Goal: Task Accomplishment & Management: Complete application form

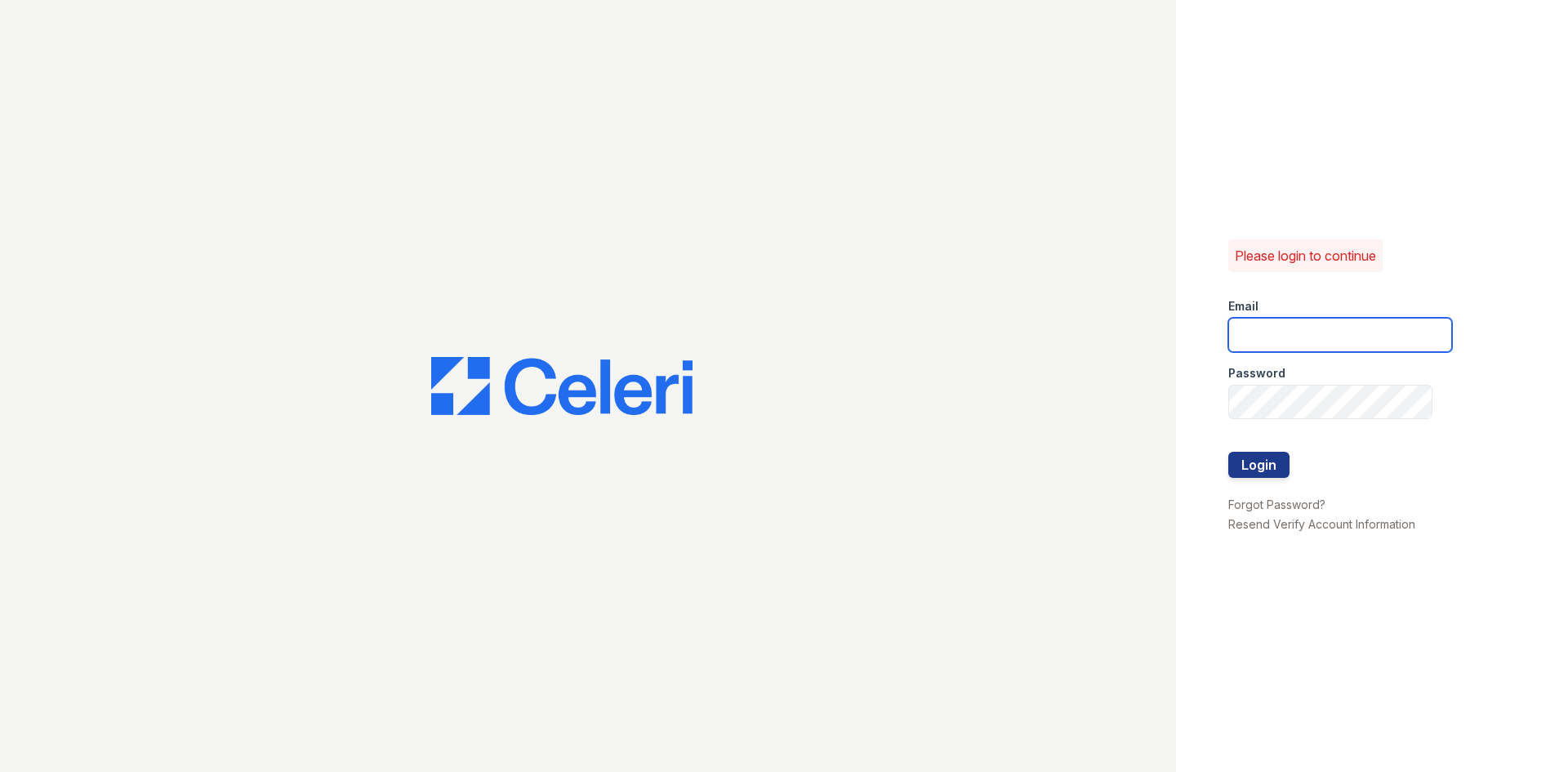
click at [1265, 329] on input "email" at bounding box center [1340, 334] width 223 height 34
type input "[EMAIL_ADDRESS][DOMAIN_NAME]"
click at [1335, 419] on div at bounding box center [1340, 435] width 223 height 32
click at [1228, 452] on button "Login" at bounding box center [1259, 464] width 62 height 26
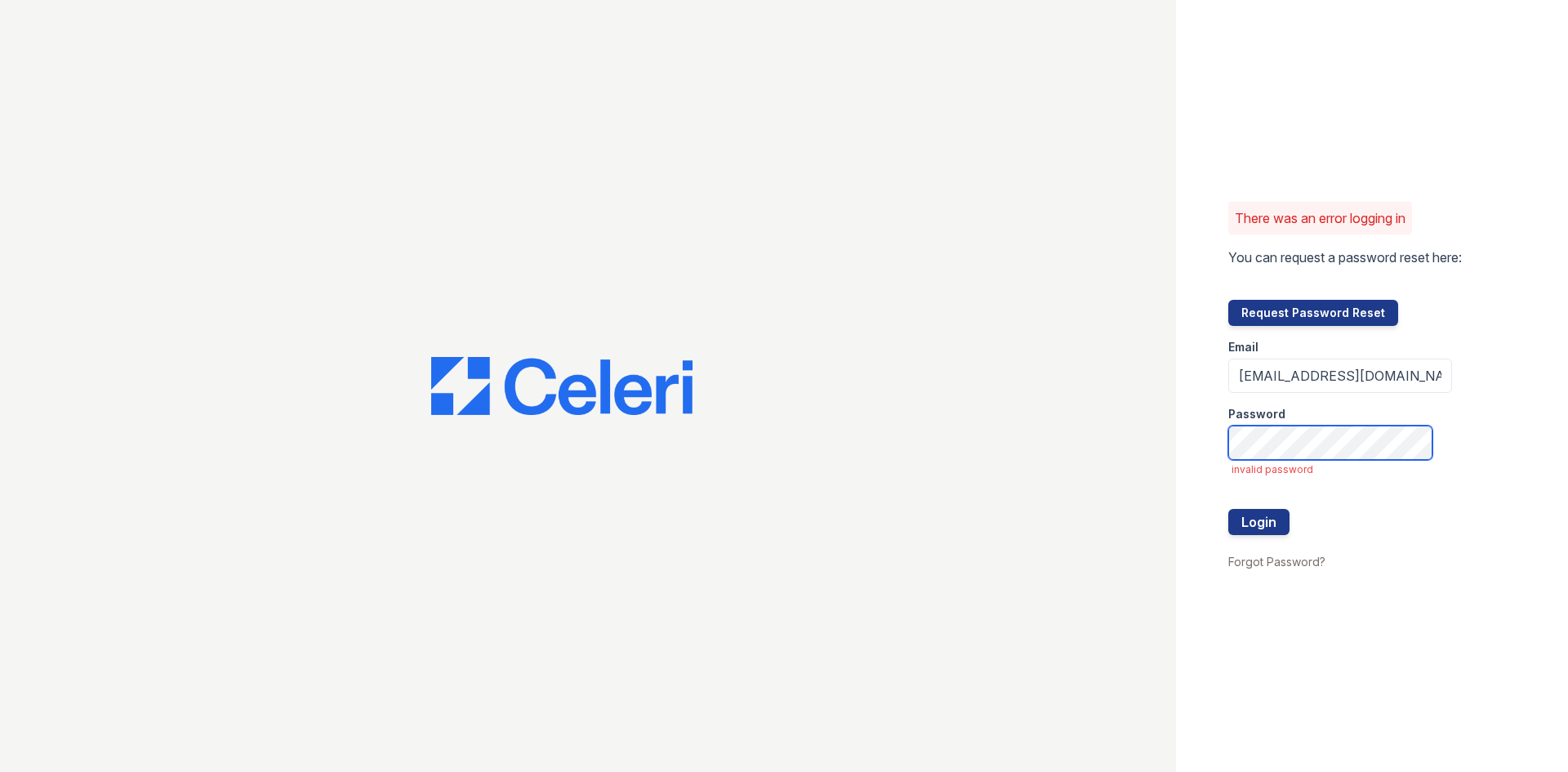
click at [1228, 508] on button "Login" at bounding box center [1259, 521] width 62 height 26
click at [1122, 447] on div "There was an error logging in You can request a password reset here: Request Pa…" at bounding box center [784, 386] width 1568 height 772
click at [1228, 508] on button "Login" at bounding box center [1259, 521] width 62 height 26
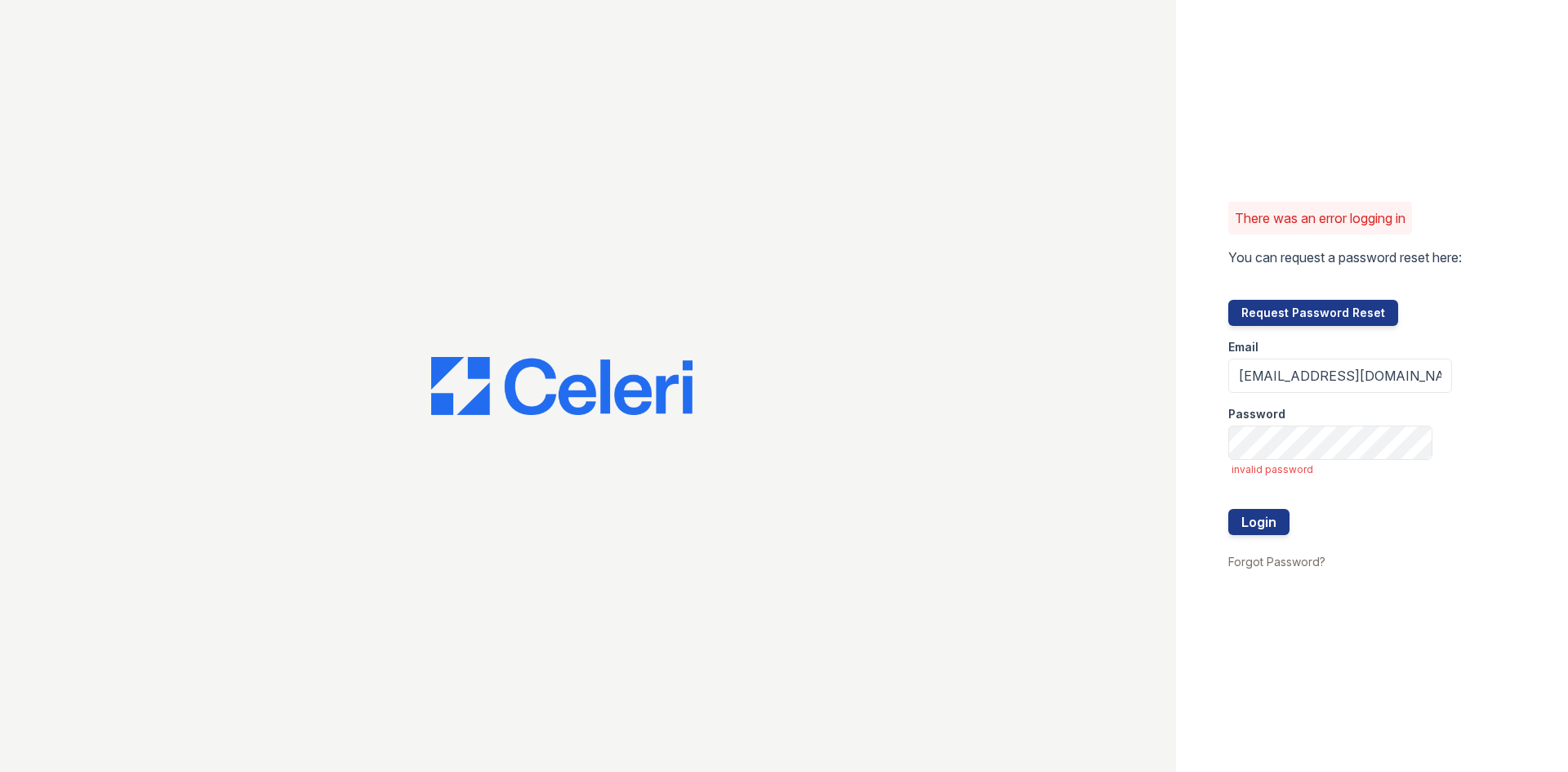
click at [1307, 419] on div "Password" at bounding box center [1340, 409] width 223 height 32
click at [1228, 508] on button "Login" at bounding box center [1259, 521] width 62 height 26
click at [1265, 566] on link "Forgot Password?" at bounding box center [1276, 561] width 97 height 14
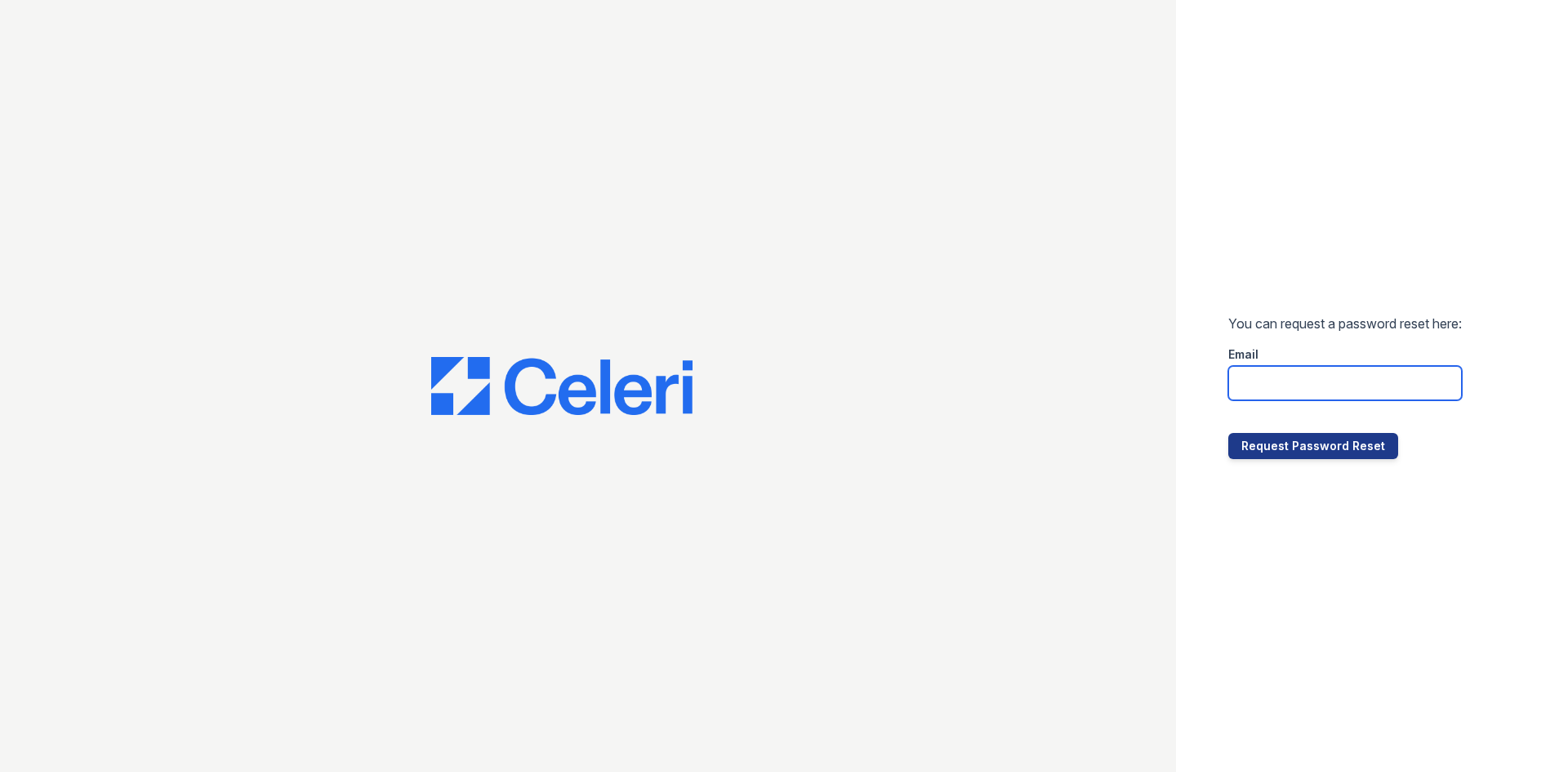
click at [1281, 377] on input "email" at bounding box center [1345, 383] width 233 height 34
type input "[EMAIL_ADDRESS][DOMAIN_NAME]"
click at [1329, 447] on button "Request Password Reset" at bounding box center [1312, 446] width 169 height 26
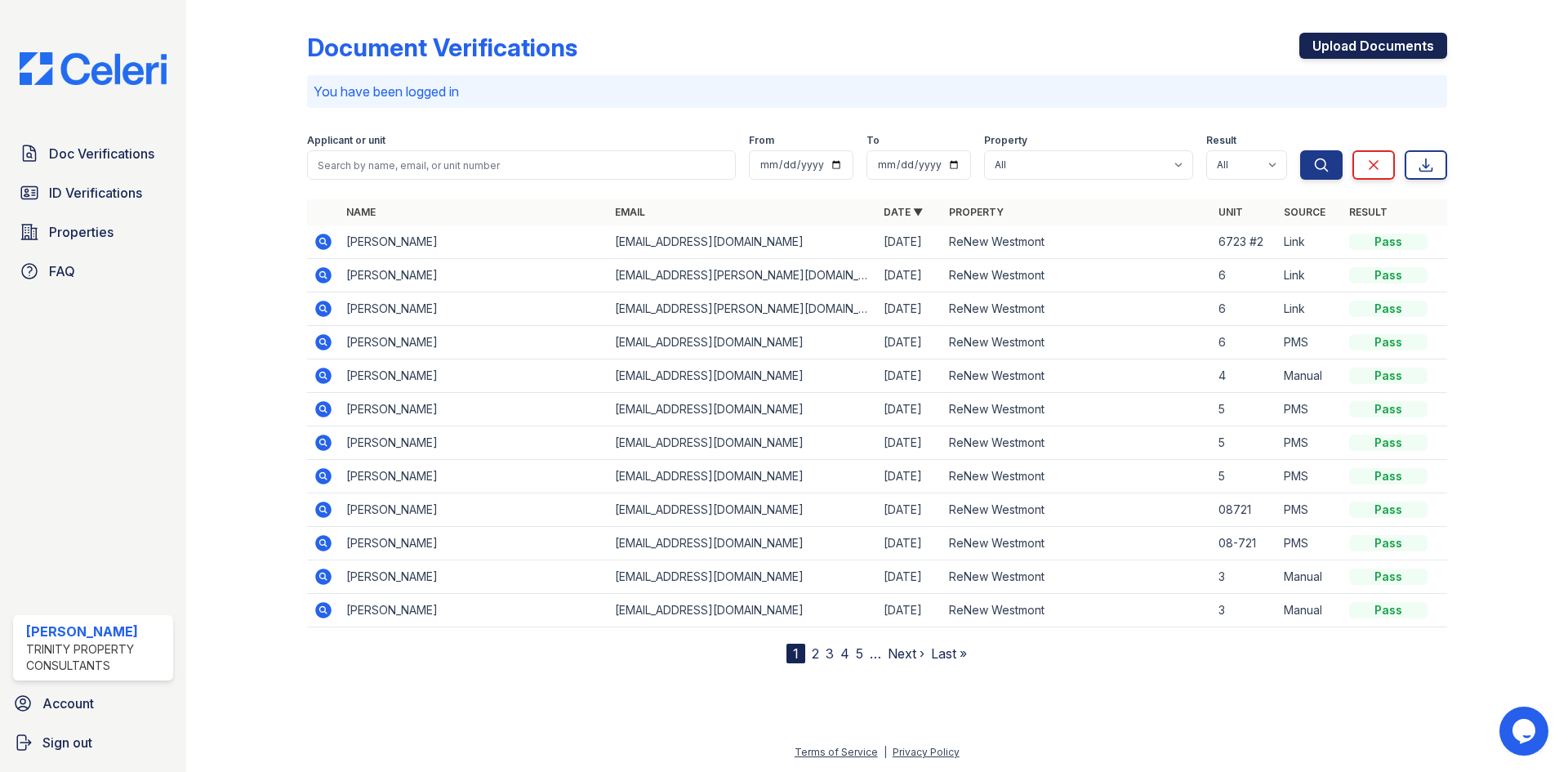
click at [1370, 47] on link "Upload Documents" at bounding box center [1373, 45] width 148 height 26
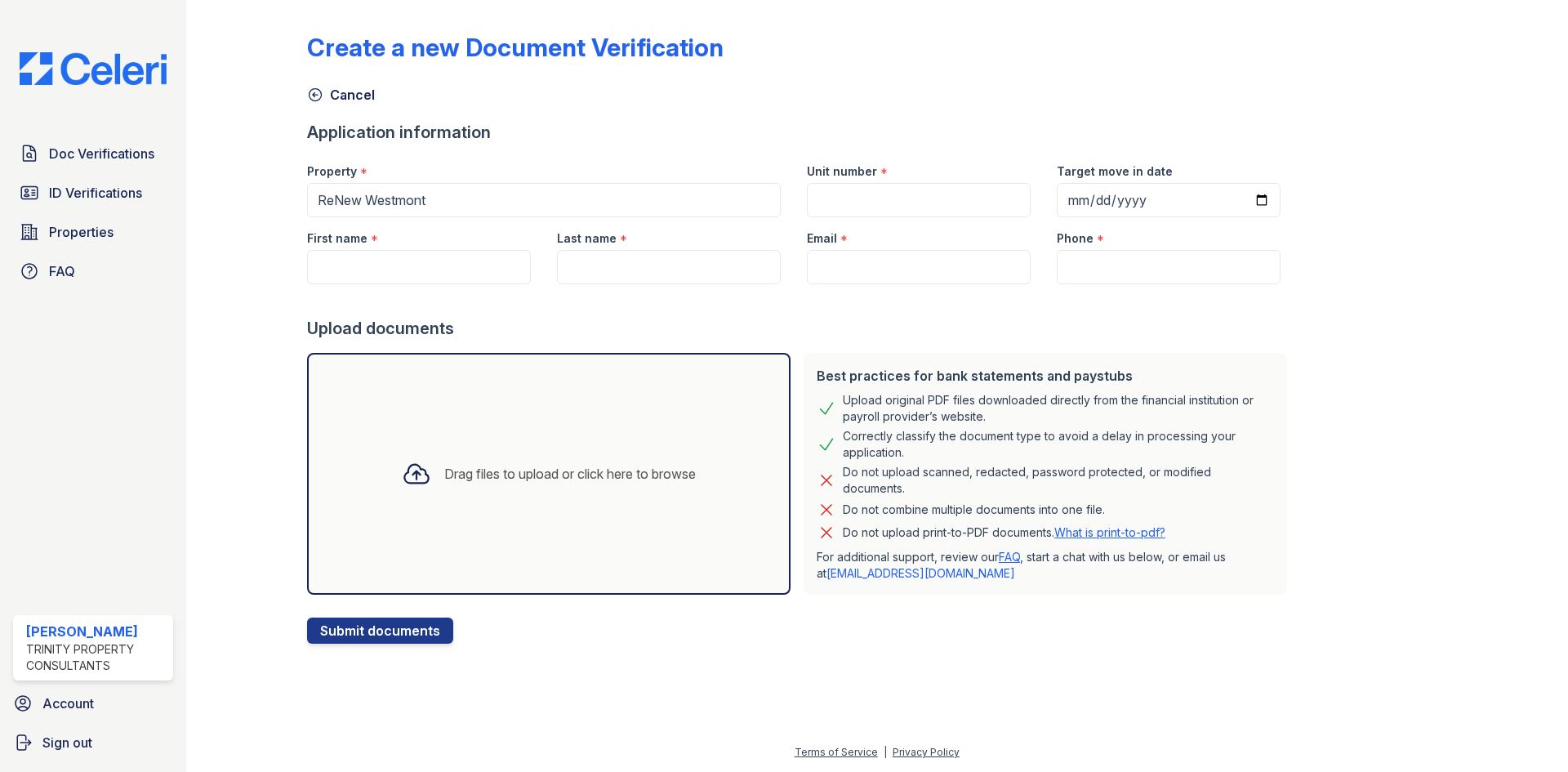
click at [389, 492] on div "Drag files to upload or click here to browse" at bounding box center [548, 473] width 320 height 56
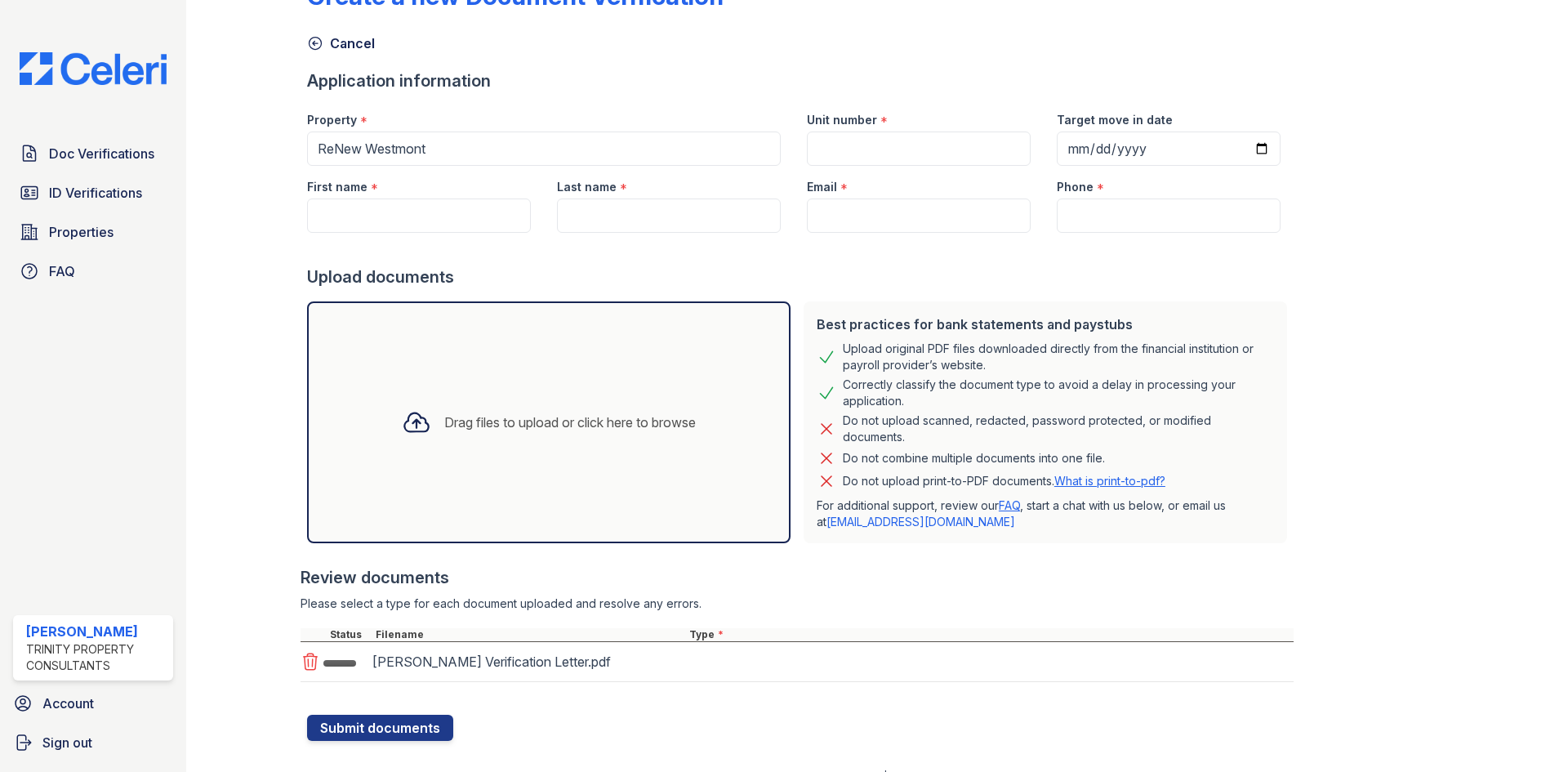
scroll to position [76, 0]
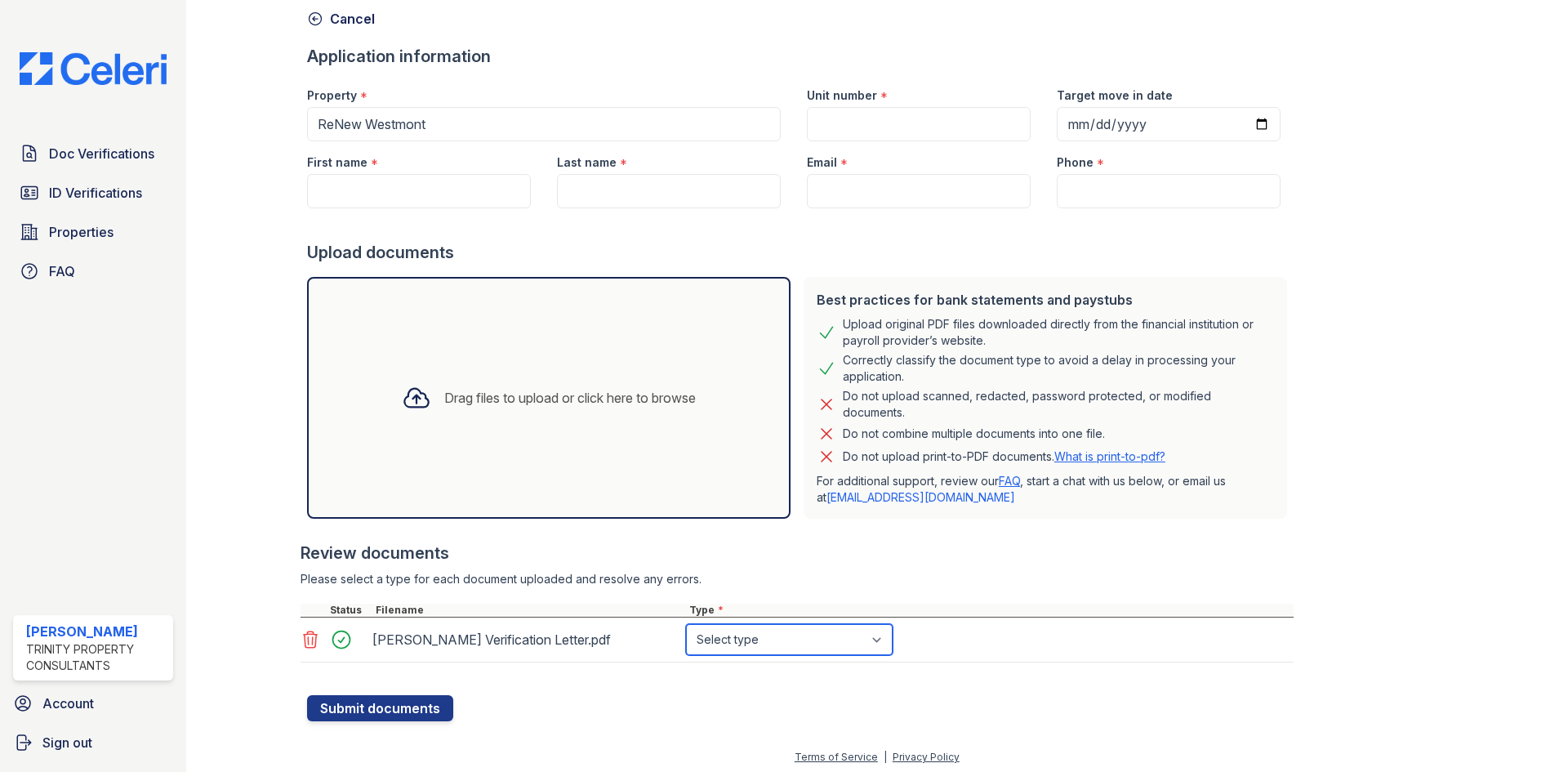
click at [842, 650] on select "Select type Paystub Bank Statement Offer Letter Tax Documents Benefit Award Let…" at bounding box center [788, 640] width 207 height 31
select select "offer_letter"
click at [686, 624] on select "Select type Paystub Bank Statement Offer Letter Tax Documents Benefit Award Let…" at bounding box center [788, 640] width 207 height 31
click at [496, 342] on div "Drag files to upload or click here to browse" at bounding box center [548, 398] width 484 height 242
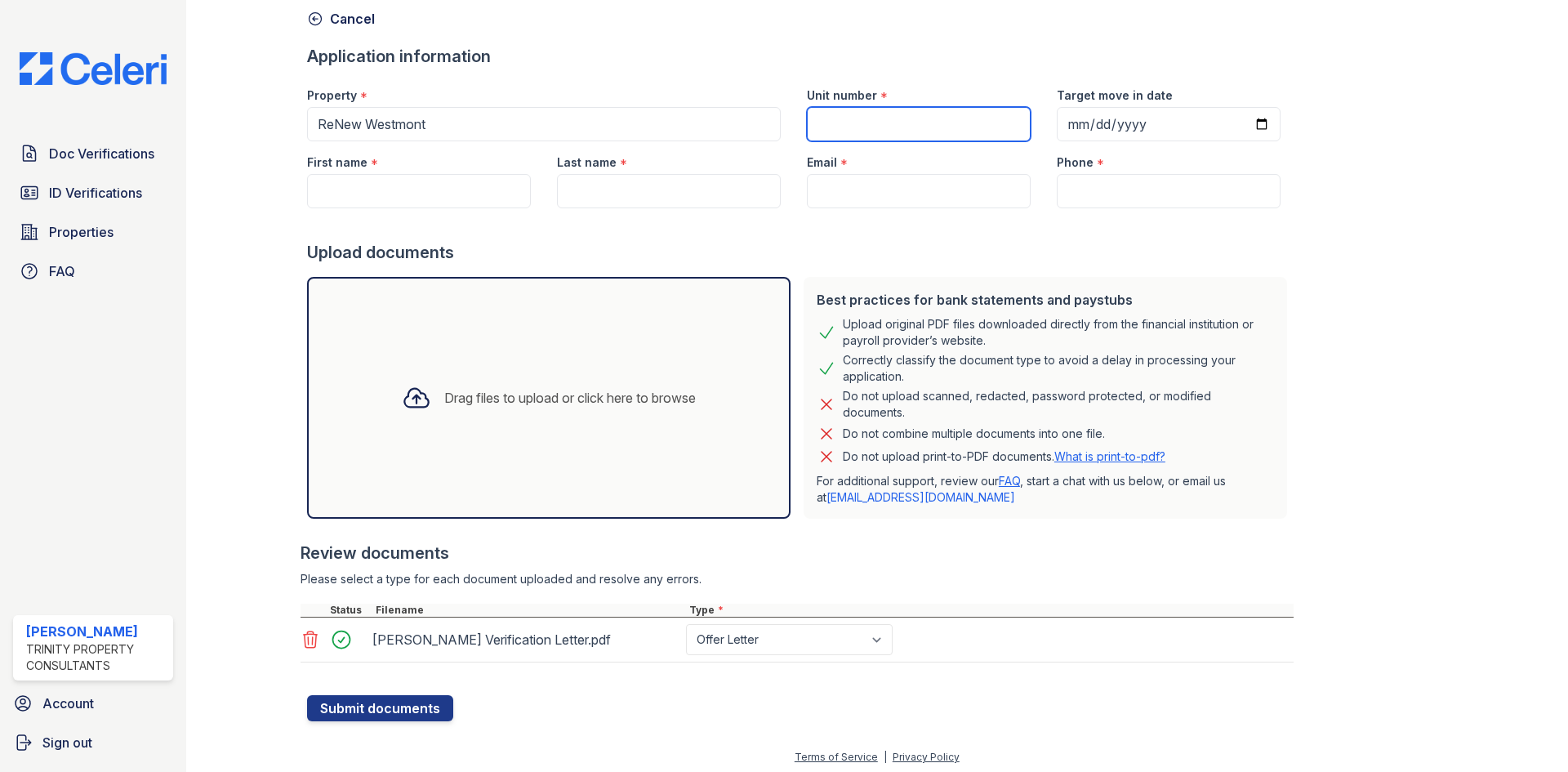
click at [930, 119] on input "Unit number" at bounding box center [919, 123] width 223 height 34
type input "4"
click at [1242, 121] on input "Target move in date" at bounding box center [1168, 123] width 223 height 34
type input "2025-08-28"
click at [445, 178] on input "First name" at bounding box center [418, 191] width 223 height 34
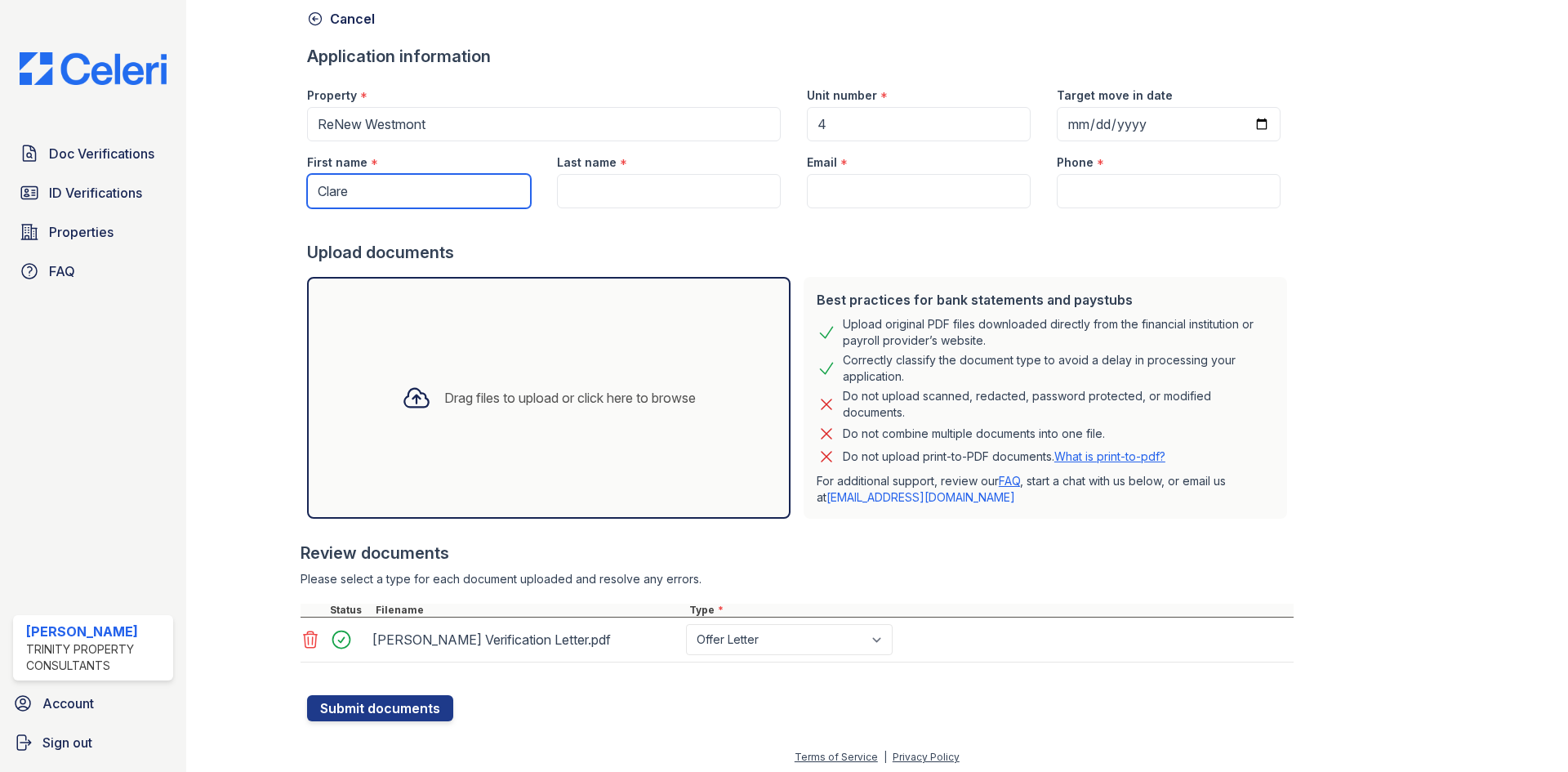
type input "Clare"
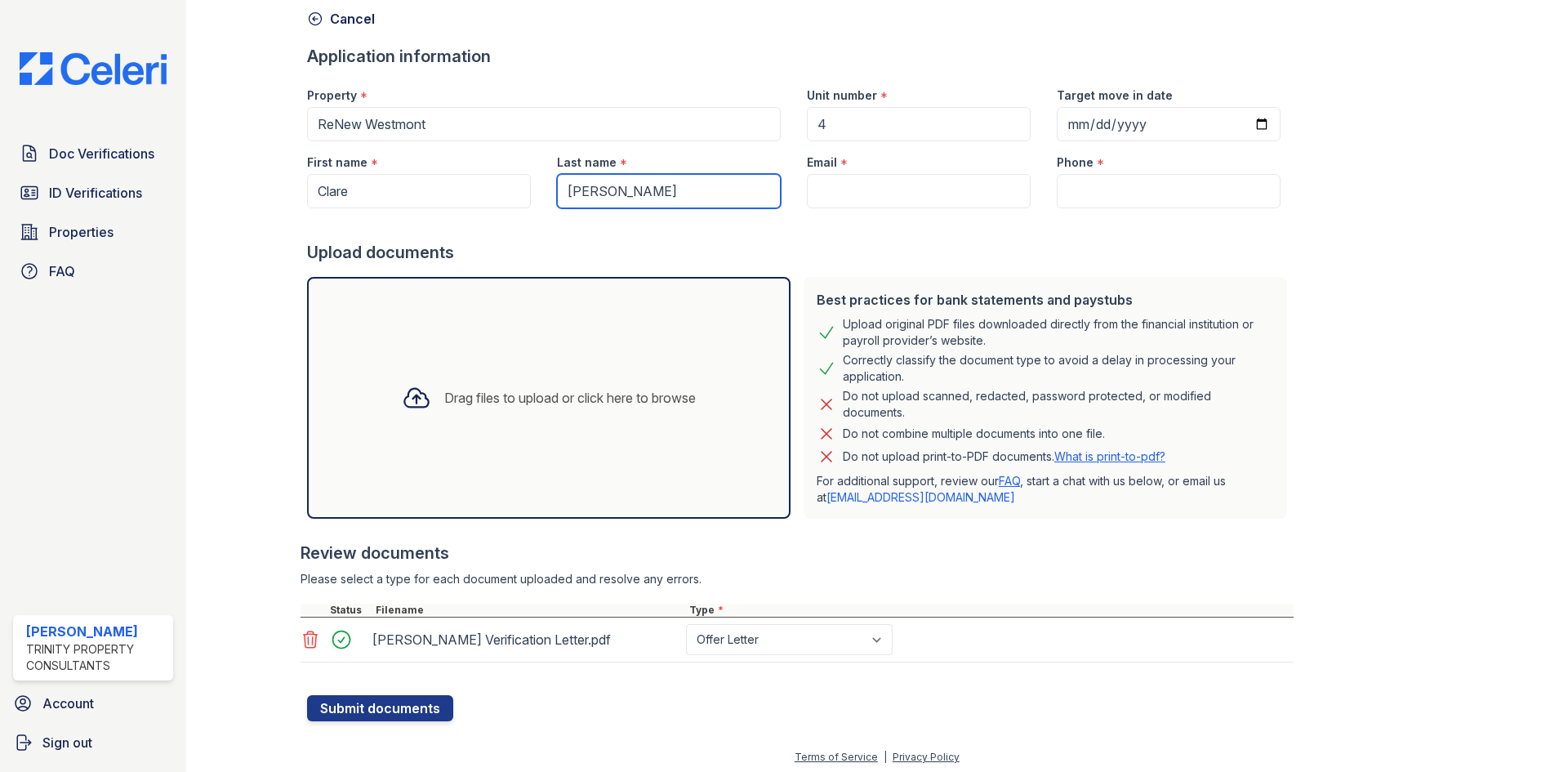
type input "Workman"
click at [853, 206] on input "Email" at bounding box center [919, 191] width 223 height 34
drag, startPoint x: 856, startPoint y: 187, endPoint x: 1073, endPoint y: 188, distance: 217.0
click at [1073, 188] on input "Phone" at bounding box center [1168, 191] width 223 height 34
paste input "(630) 344-3575"
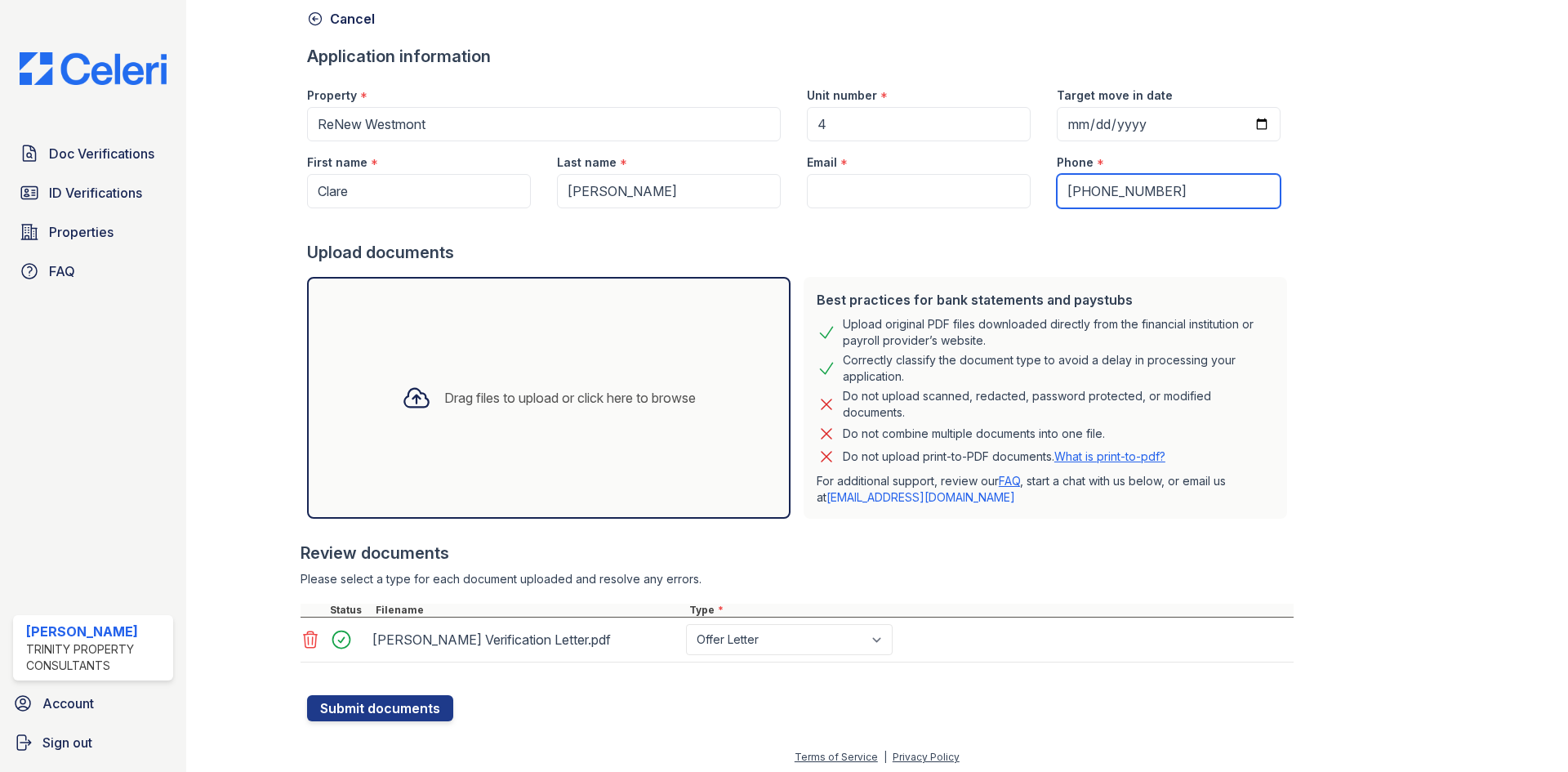
type input "(630) 344-3575"
click at [828, 196] on input "Email" at bounding box center [919, 191] width 223 height 34
paste input "ryan.baroni97@gmail.com"
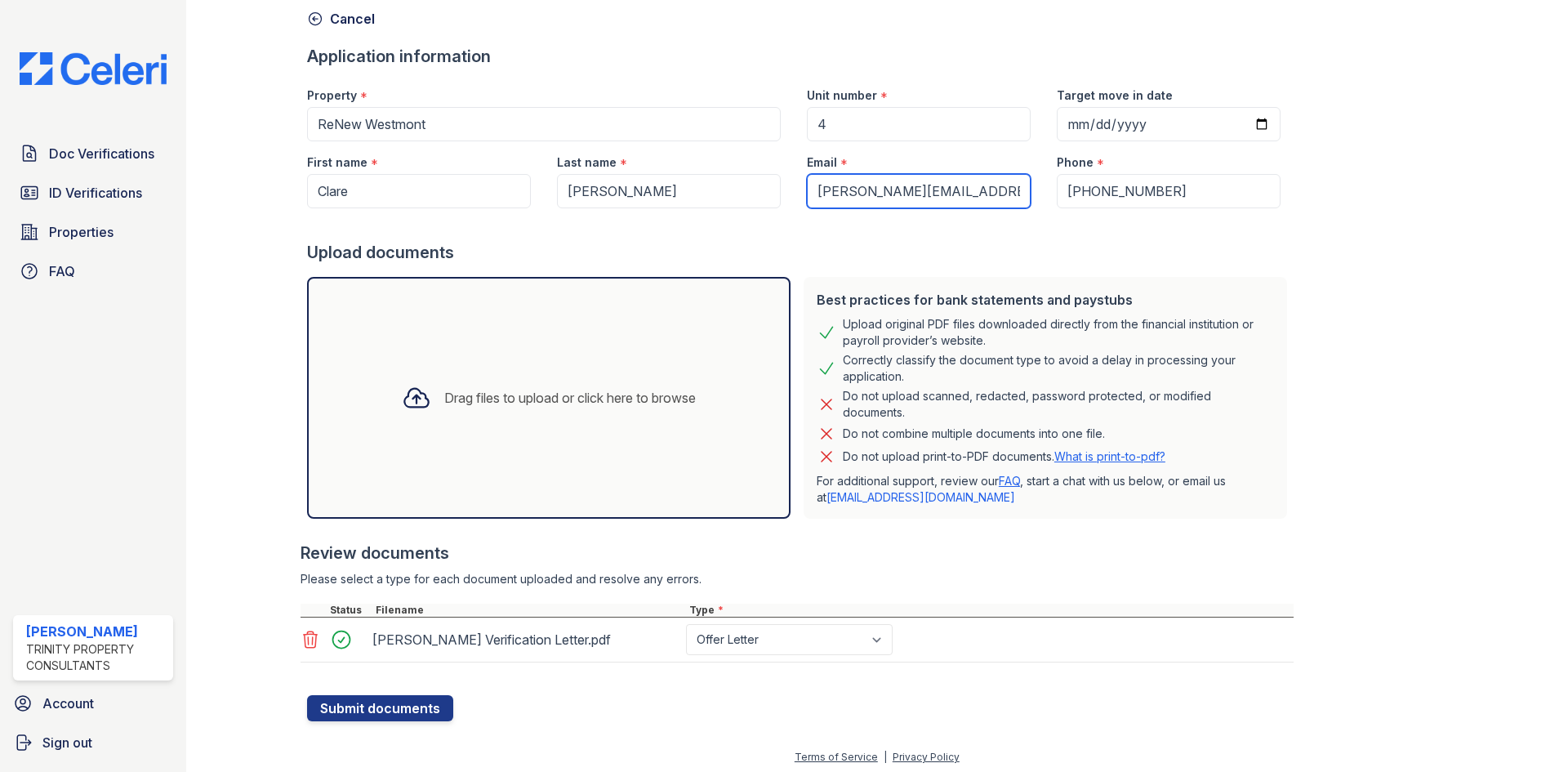
click at [850, 197] on input "ryan.baroni97@gmail.com" at bounding box center [919, 191] width 223 height 34
paste input "clare_workman@ao"
type input "clare_workman@aol.com"
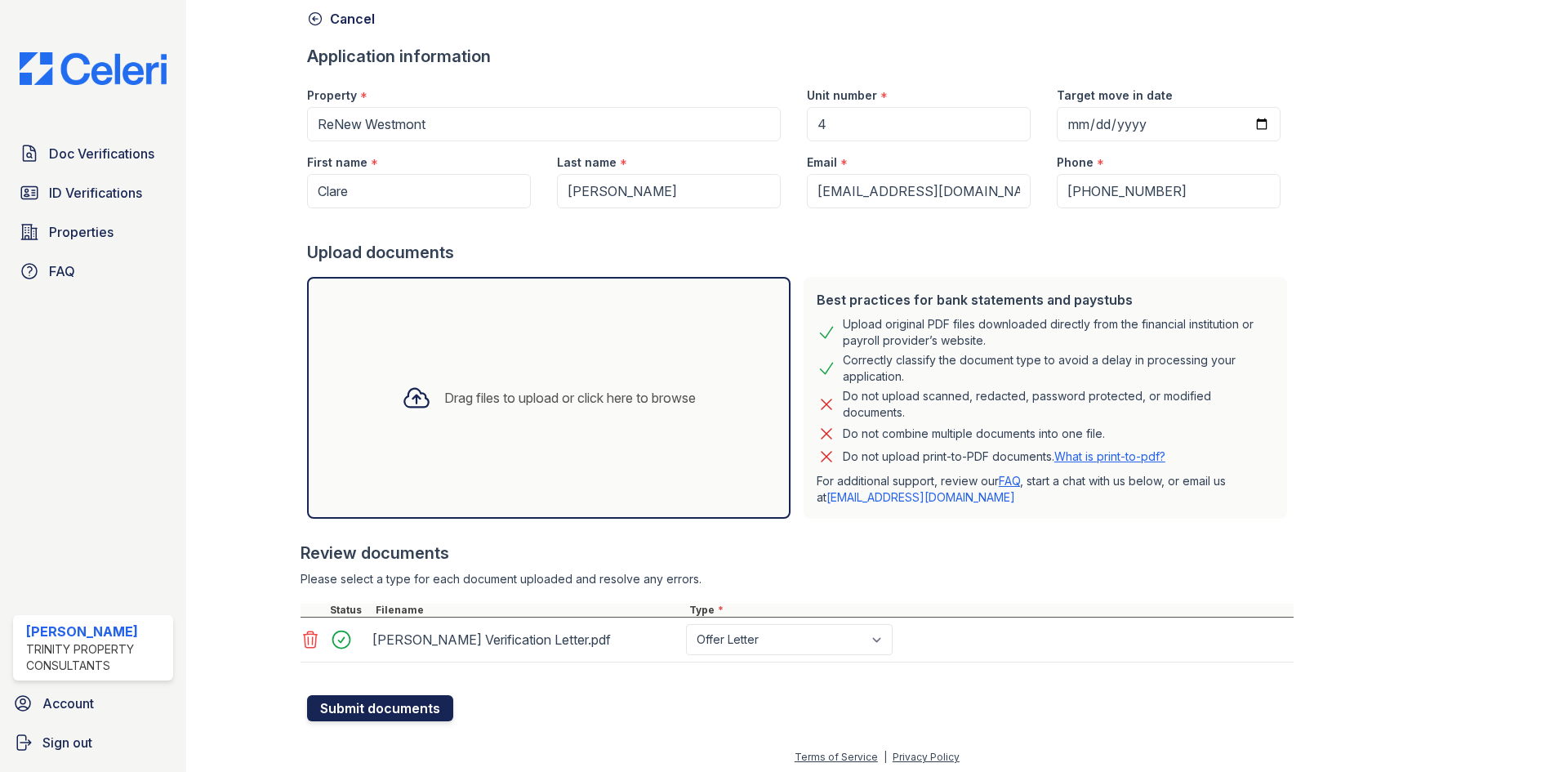
click at [366, 707] on button "Submit documents" at bounding box center [379, 708] width 146 height 26
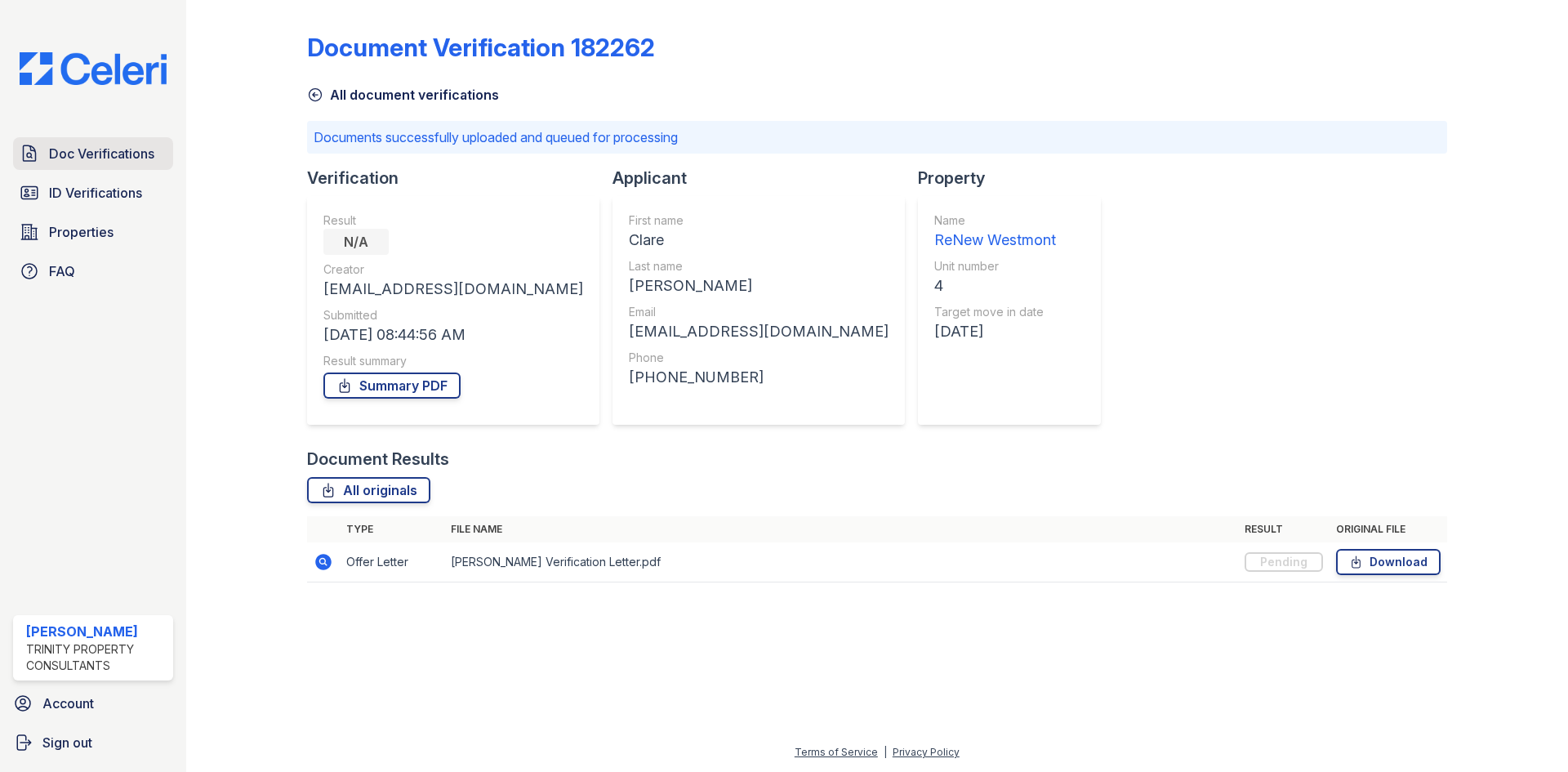
click at [145, 157] on span "Doc Verifications" at bounding box center [102, 154] width 106 height 20
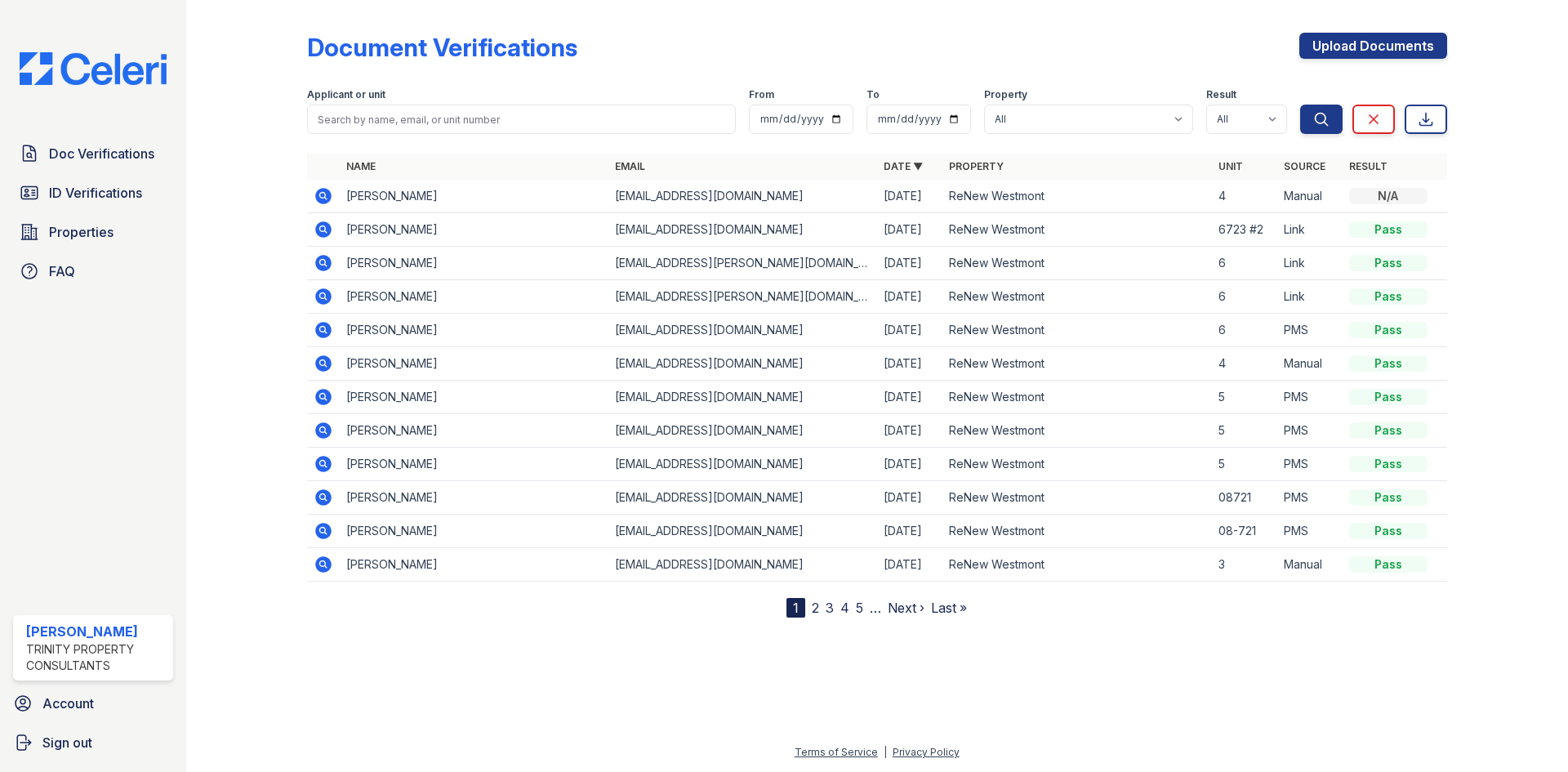
click at [392, 194] on td "Clare Workman" at bounding box center [474, 196] width 268 height 33
click at [329, 196] on icon at bounding box center [323, 196] width 17 height 17
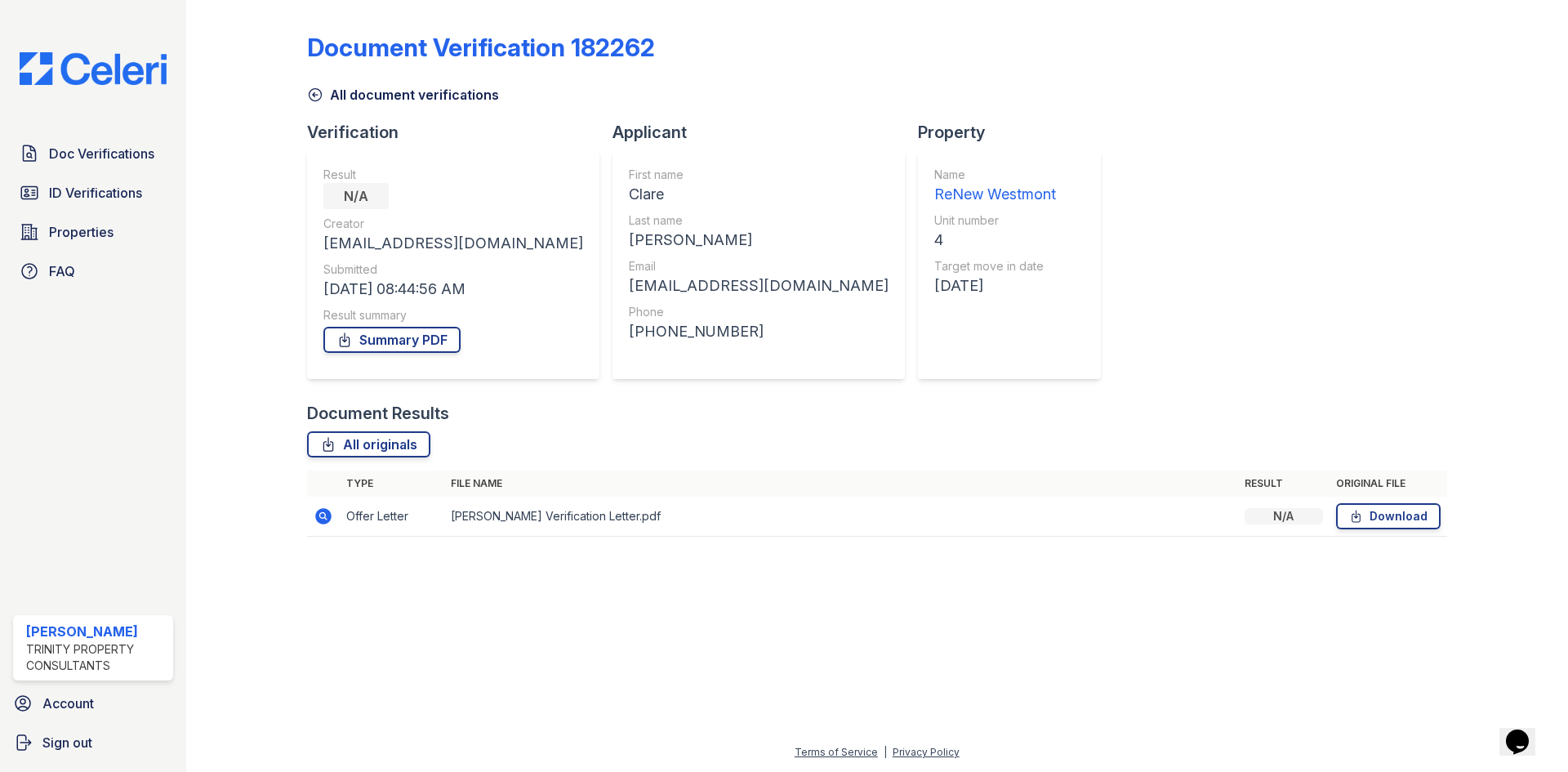
click at [320, 514] on icon at bounding box center [323, 516] width 20 height 20
